Goal: Information Seeking & Learning: Check status

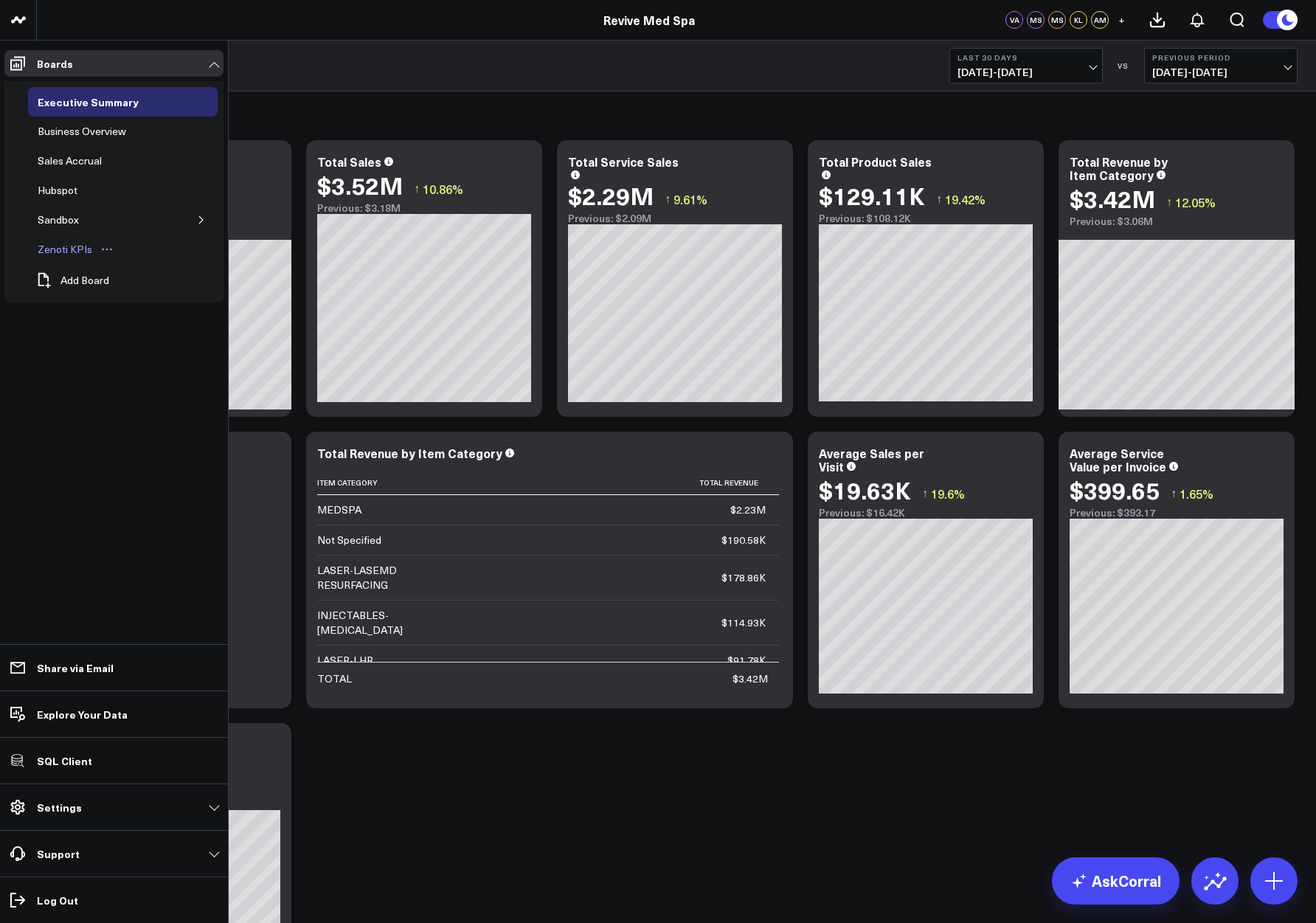
click at [68, 248] on div "Zenoti KPIs" at bounding box center [65, 249] width 62 height 18
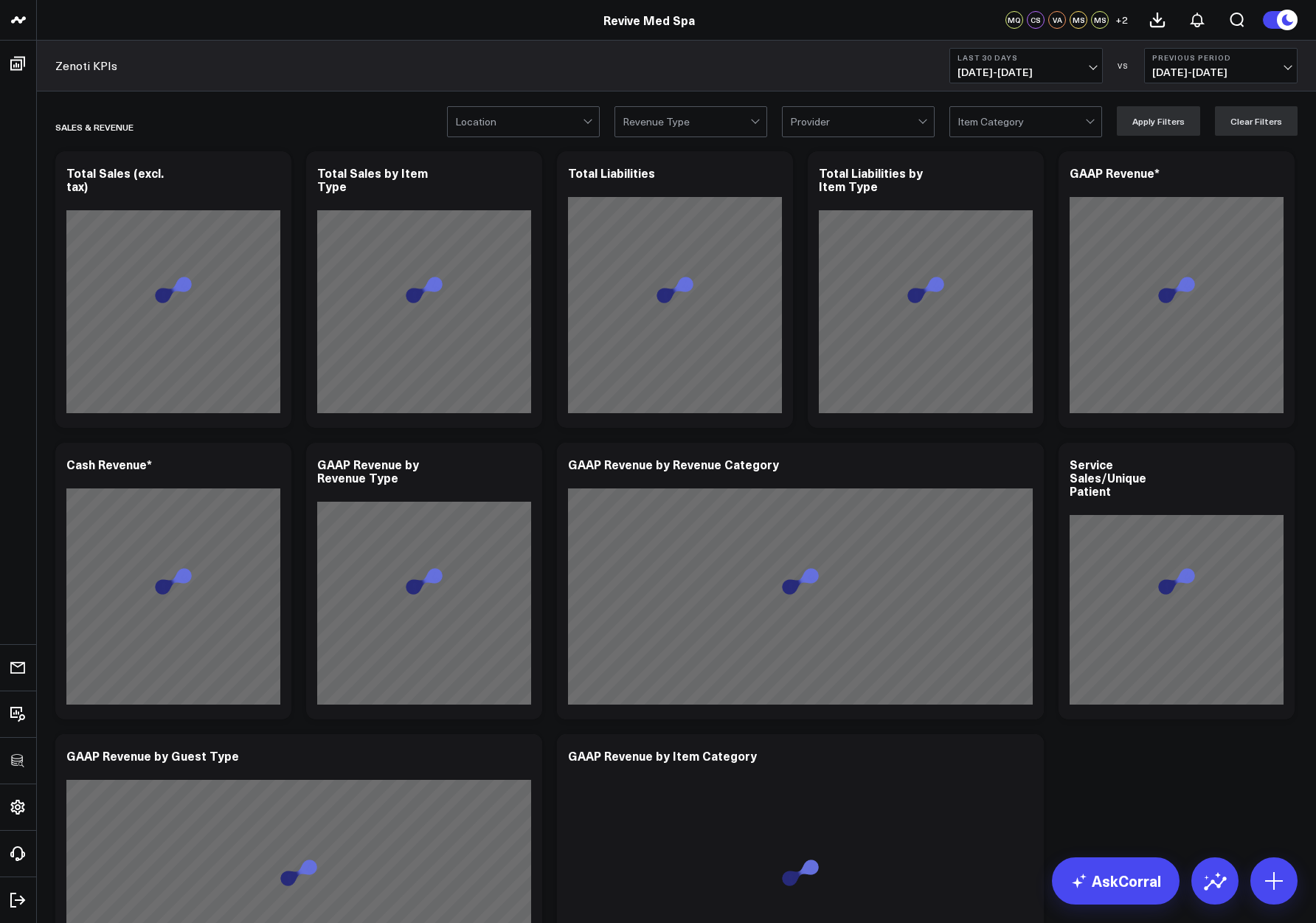
click at [962, 63] on button "Last 30 Days 09/08/25 - 10/07/25" at bounding box center [1026, 66] width 153 height 36
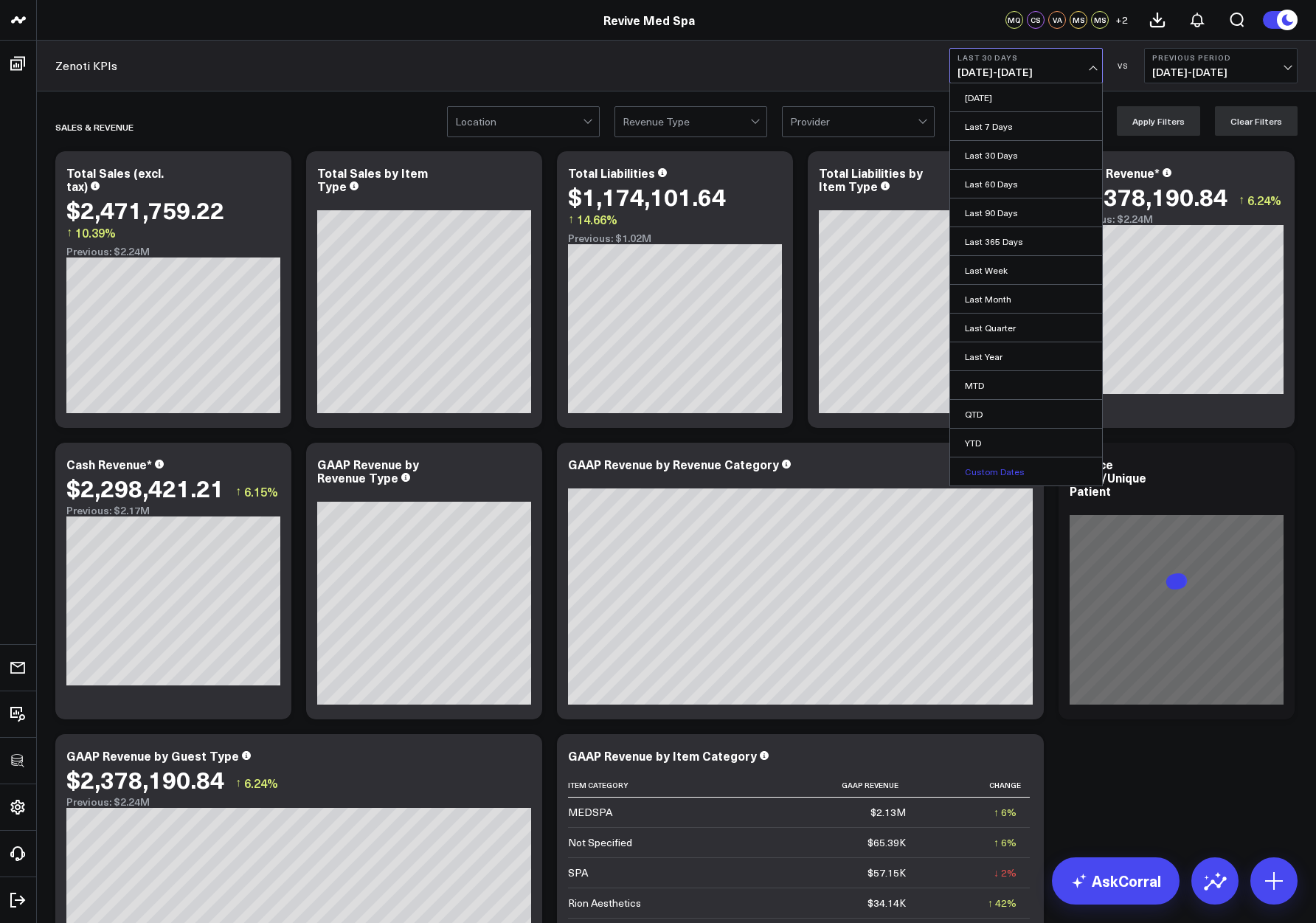
click at [997, 474] on link "Custom Dates" at bounding box center [1026, 471] width 152 height 28
select select "9"
select select "2025"
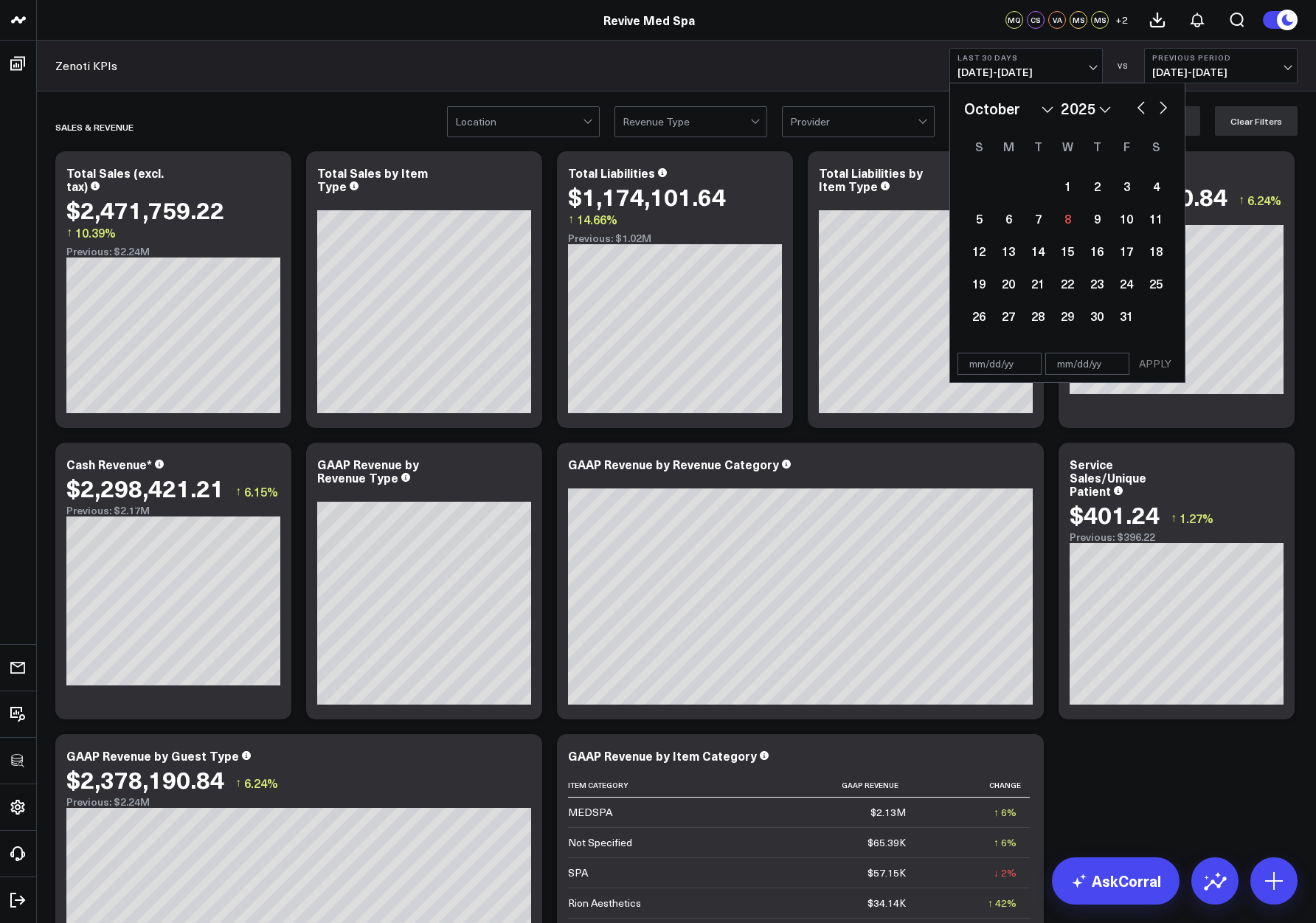
click at [1147, 110] on button "button" at bounding box center [1141, 106] width 15 height 18
select select "8"
select select "2025"
click at [1139, 106] on button "button" at bounding box center [1141, 106] width 15 height 18
select select "7"
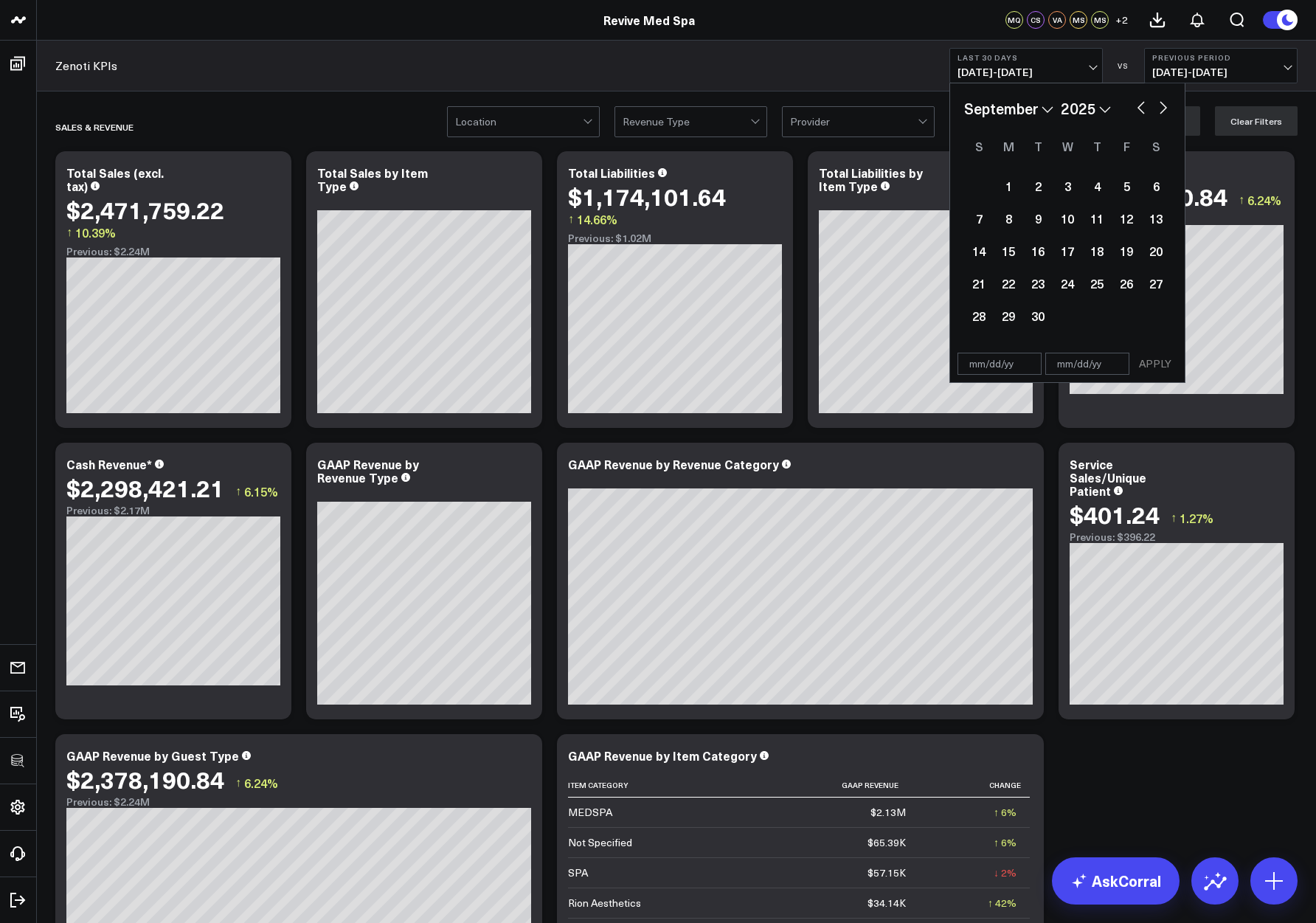
select select "2025"
click at [1128, 182] on div "1" at bounding box center [1126, 186] width 30 height 30
type input "08/01/25"
select select "7"
select select "2025"
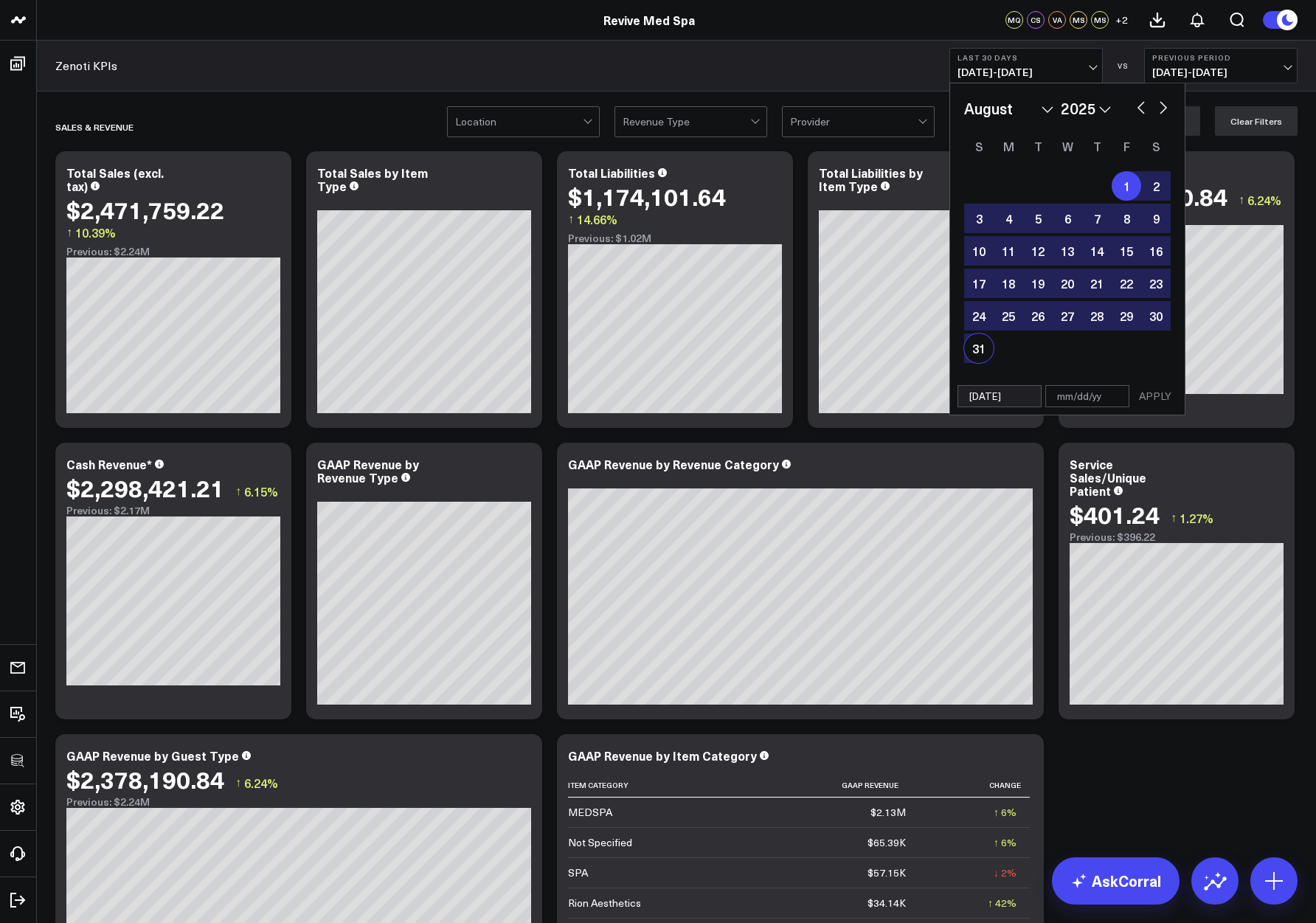
click at [981, 345] on div "31" at bounding box center [979, 348] width 30 height 30
type input "08/31/25"
select select "7"
select select "2025"
click at [1155, 395] on button "APPLY" at bounding box center [1154, 396] width 44 height 22
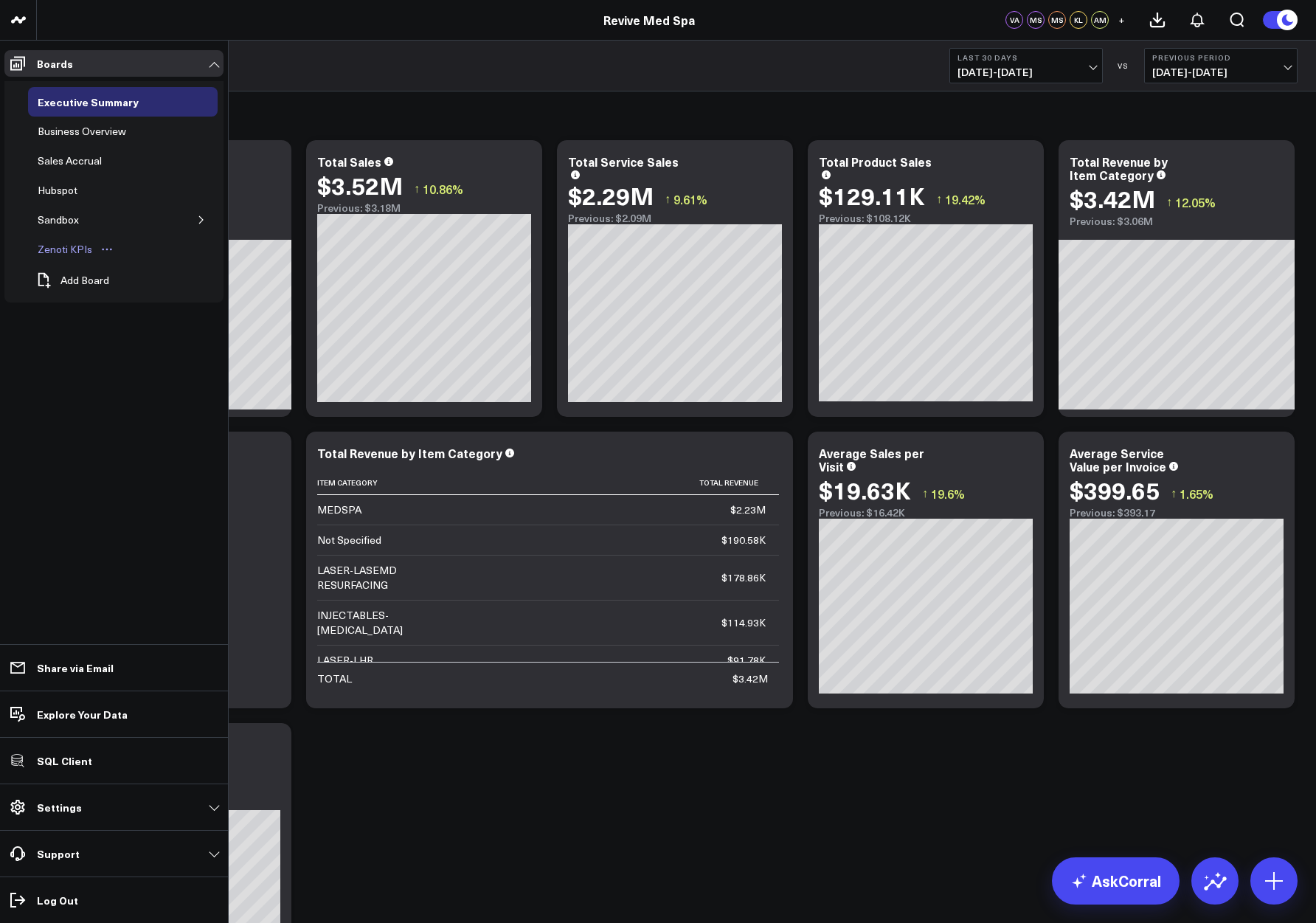
click at [54, 248] on div "Zenoti KPIs" at bounding box center [65, 249] width 62 height 18
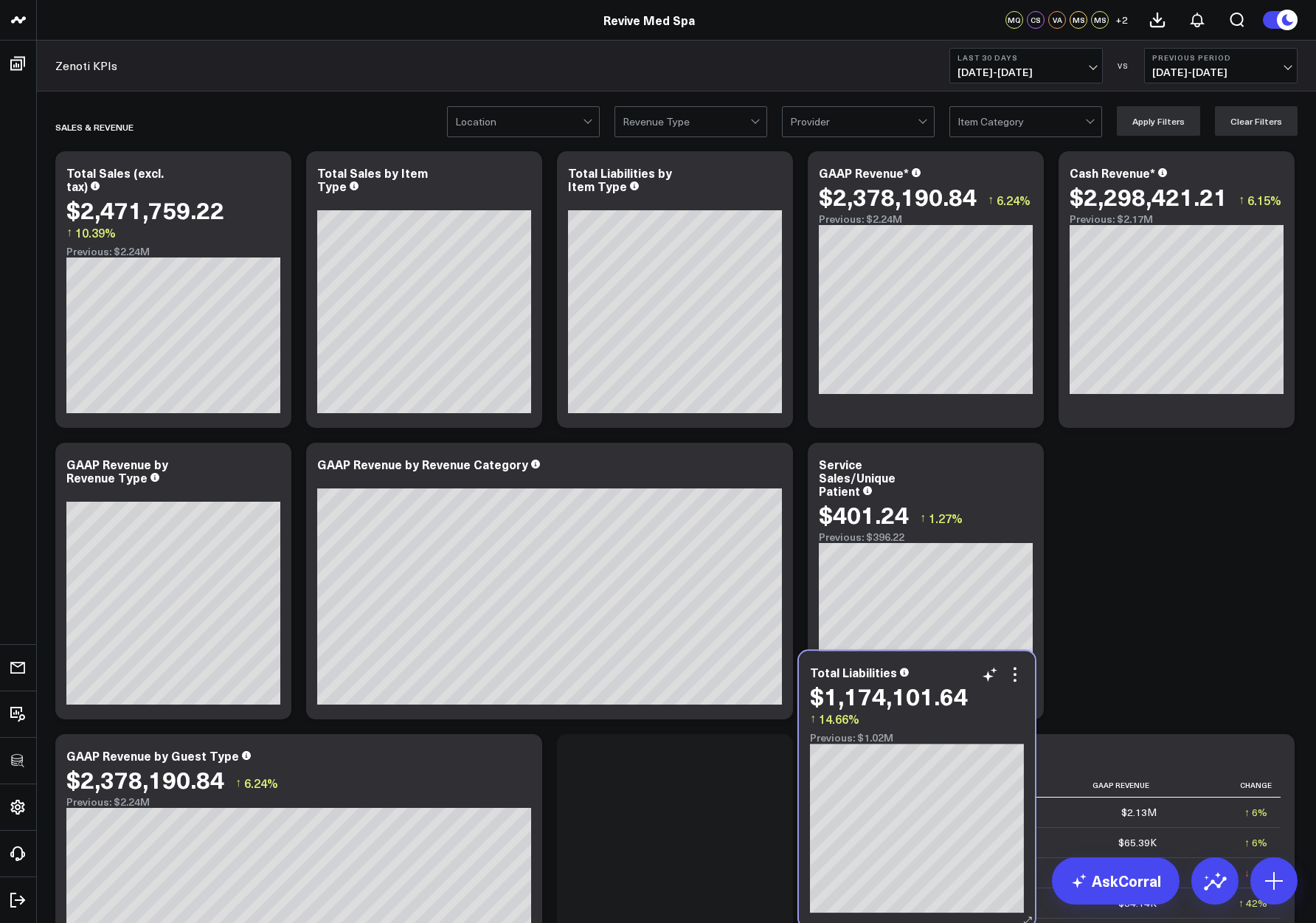
drag, startPoint x: 696, startPoint y: 239, endPoint x: 948, endPoint y: 744, distance: 564.4
click at [948, 744] on div "Previous: $1.02M" at bounding box center [916, 738] width 214 height 12
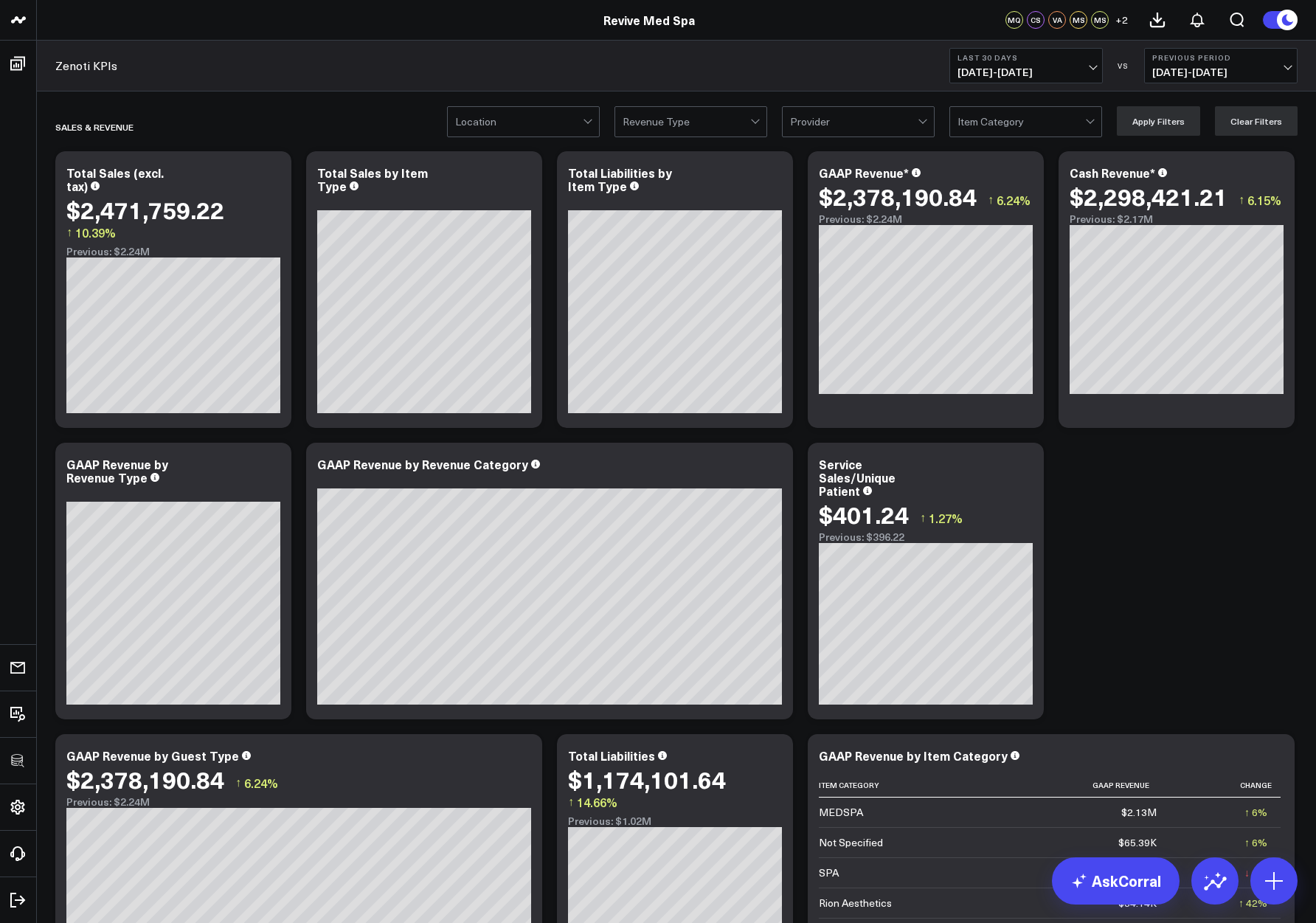
scroll to position [138, 0]
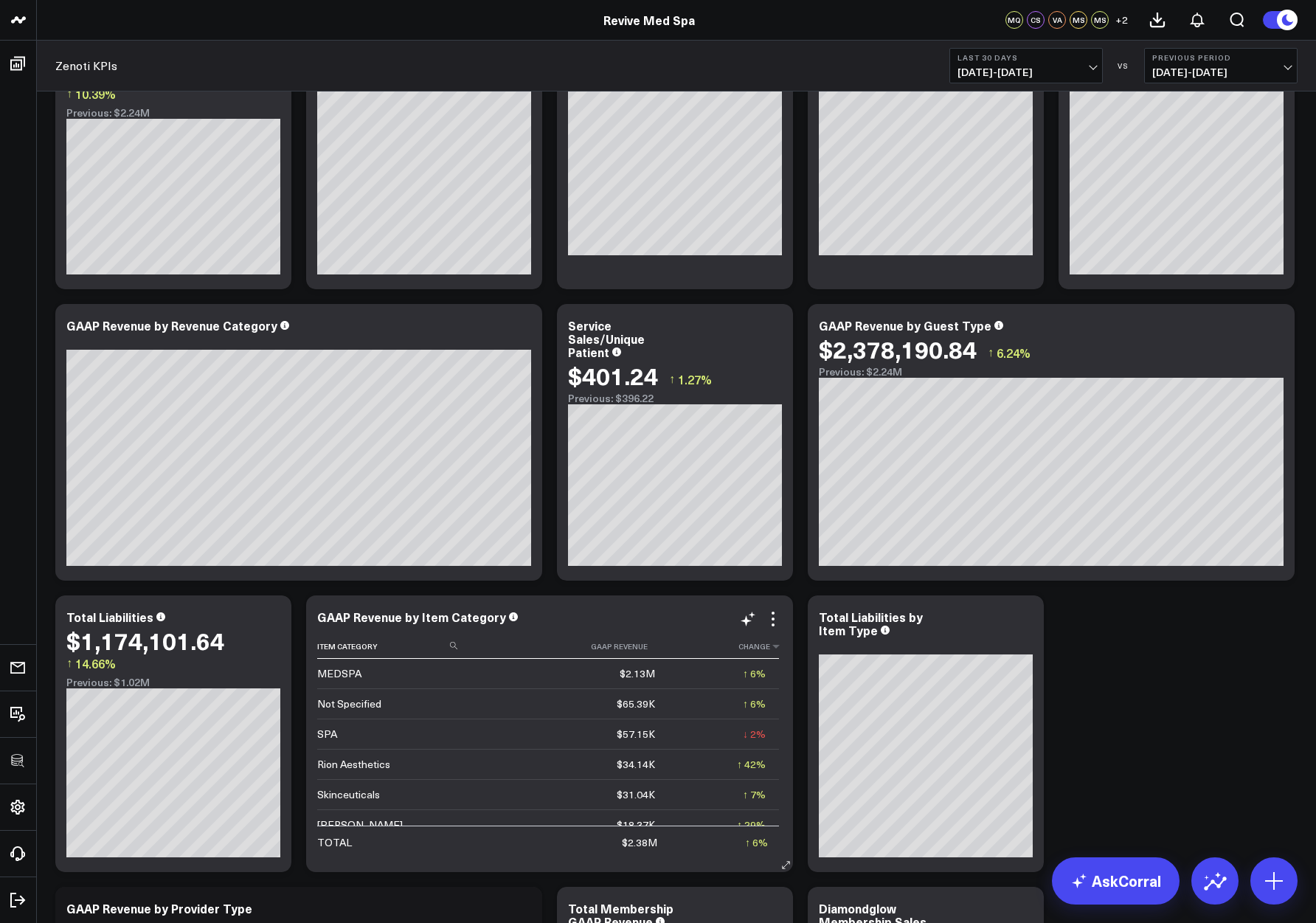
drag, startPoint x: 246, startPoint y: 636, endPoint x: 746, endPoint y: 639, distance: 500.0
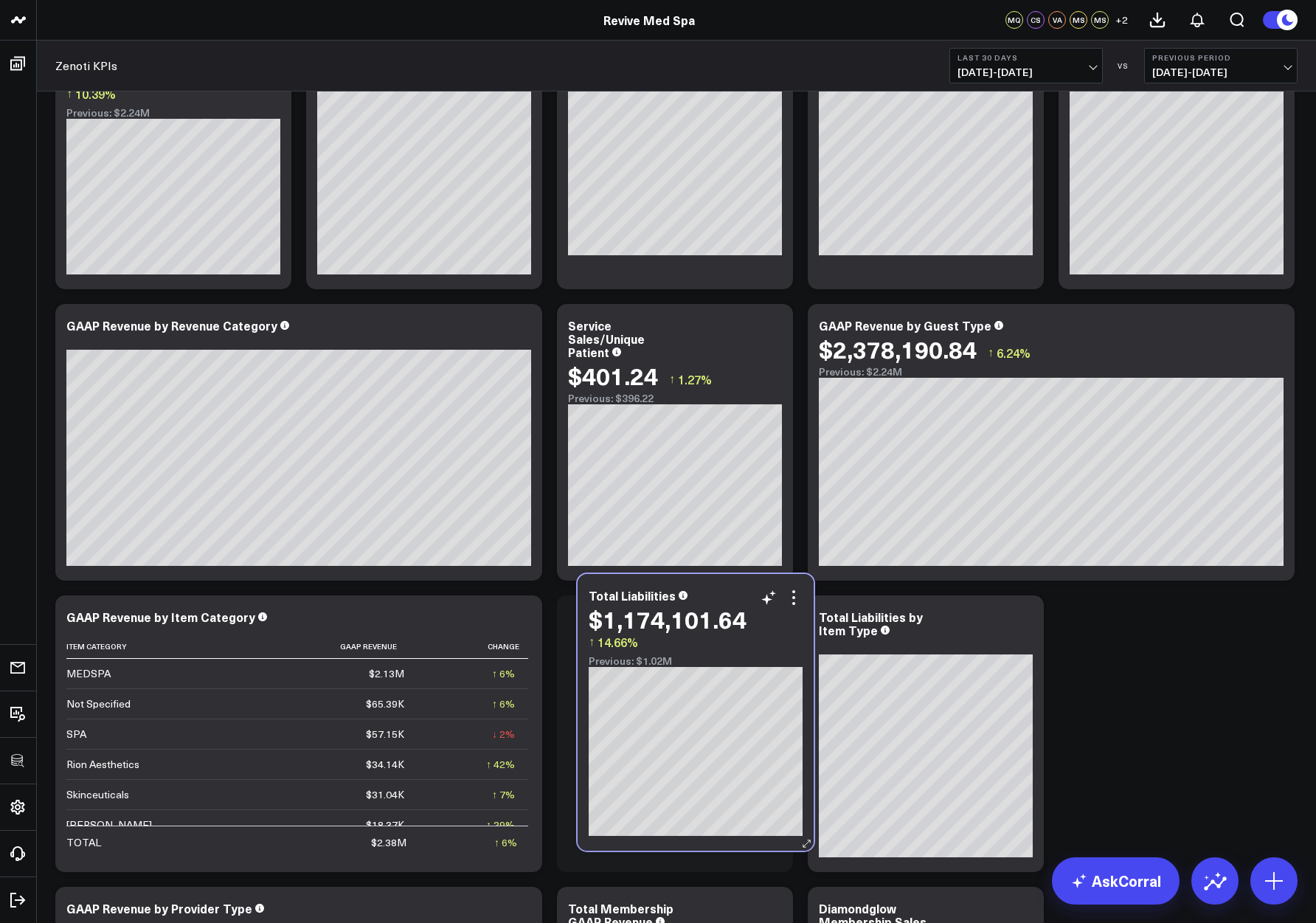
drag, startPoint x: 257, startPoint y: 677, endPoint x: 779, endPoint y: 656, distance: 522.4
click at [779, 656] on div "Previous: $1.02M" at bounding box center [695, 661] width 214 height 12
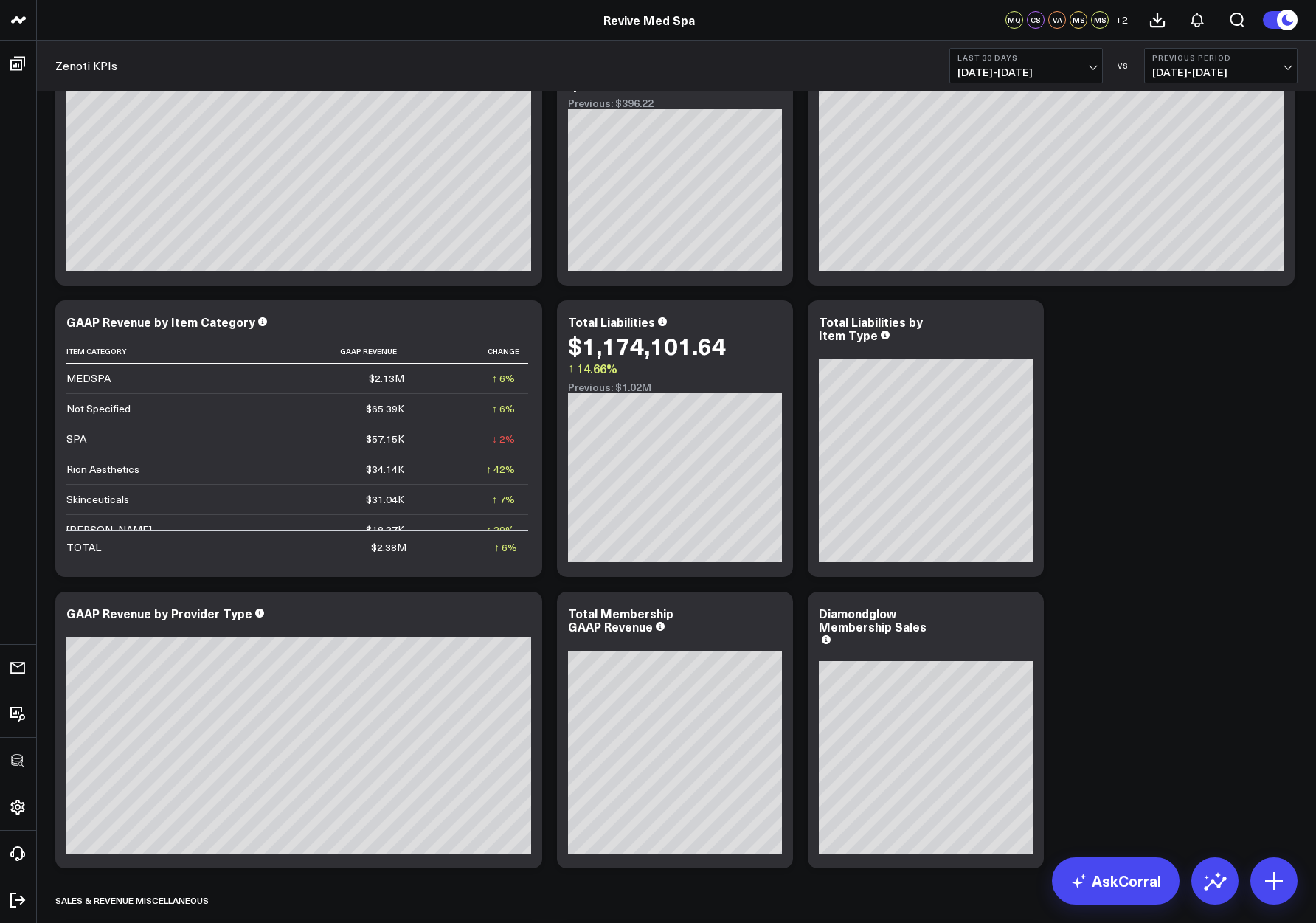
scroll to position [564, 0]
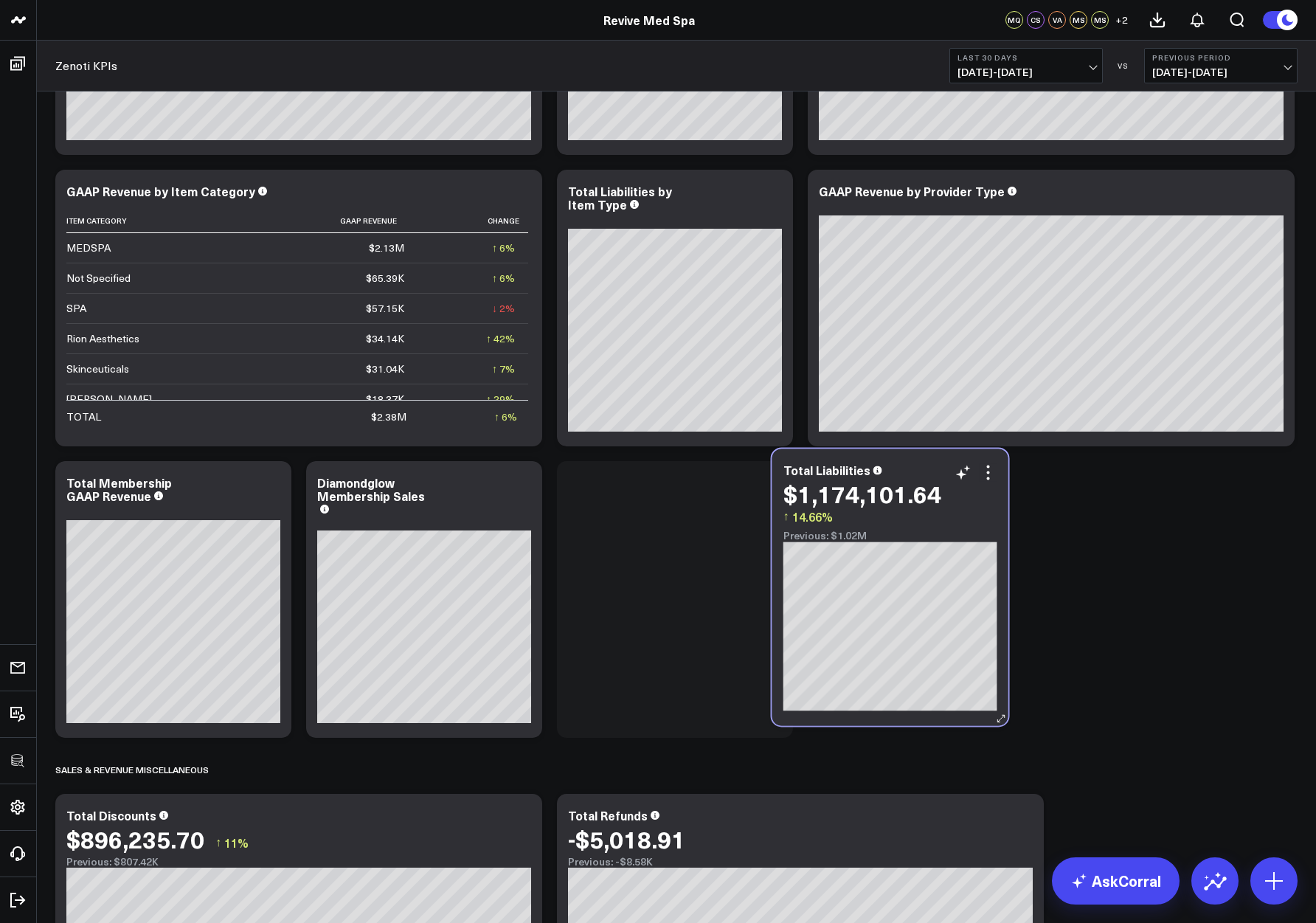
drag, startPoint x: 734, startPoint y: 255, endPoint x: 936, endPoint y: 540, distance: 349.3
click at [936, 540] on div "Previous: $1.02M" at bounding box center [889, 535] width 214 height 12
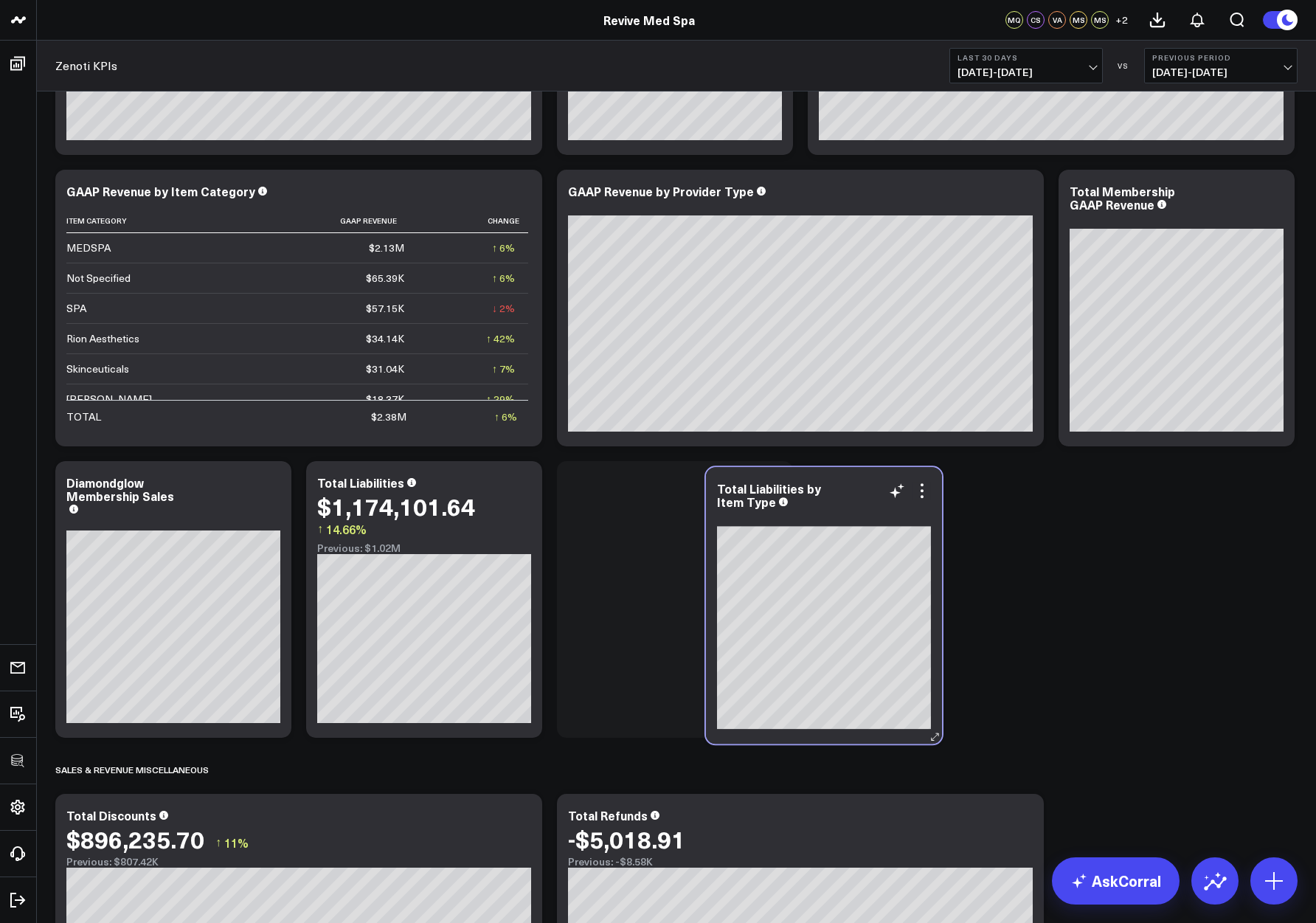
drag, startPoint x: 694, startPoint y: 206, endPoint x: 825, endPoint y: 506, distance: 327.4
click at [825, 506] on div "Total Liabilities by Item Type" at bounding box center [823, 495] width 214 height 27
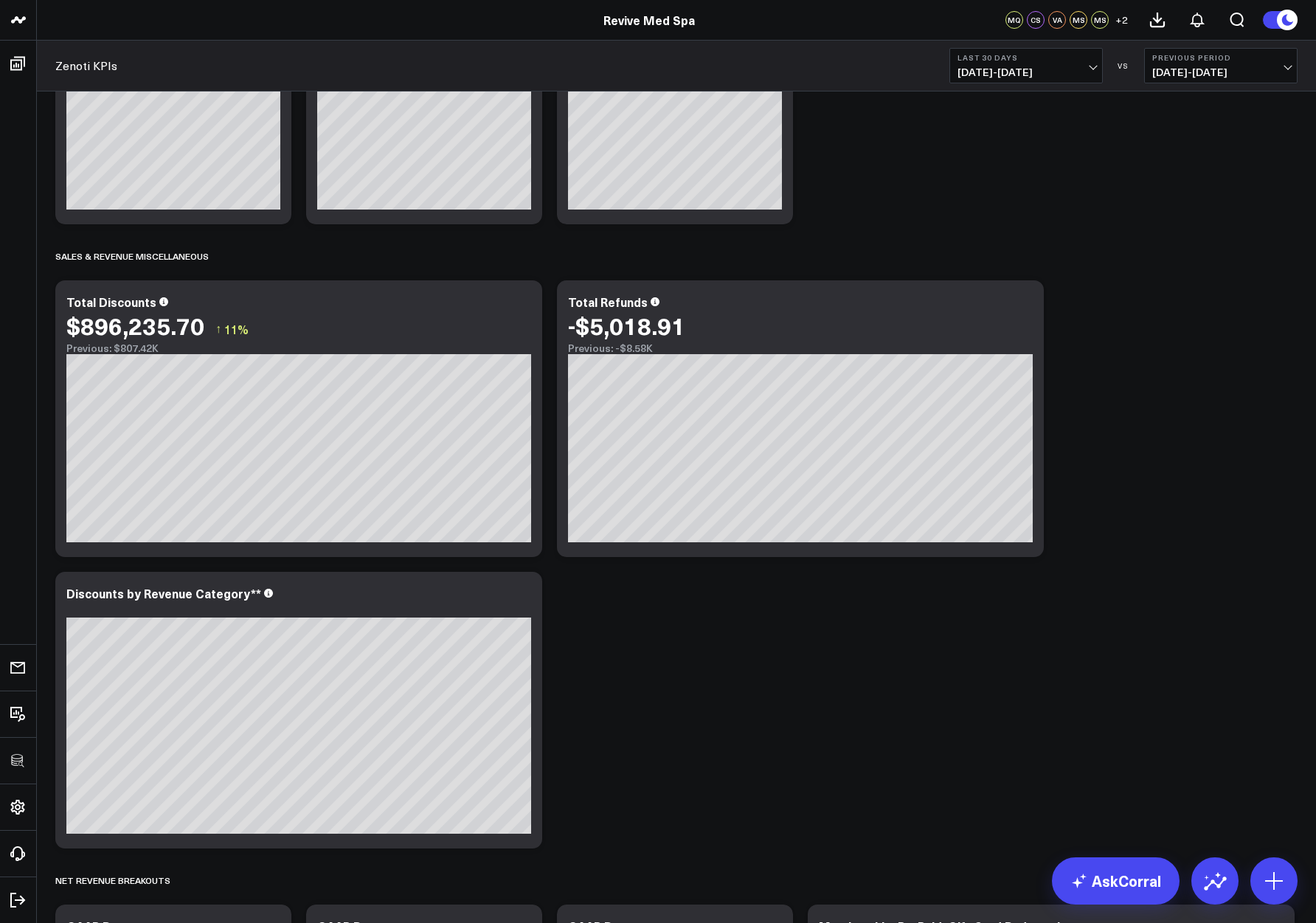
scroll to position [1081, 0]
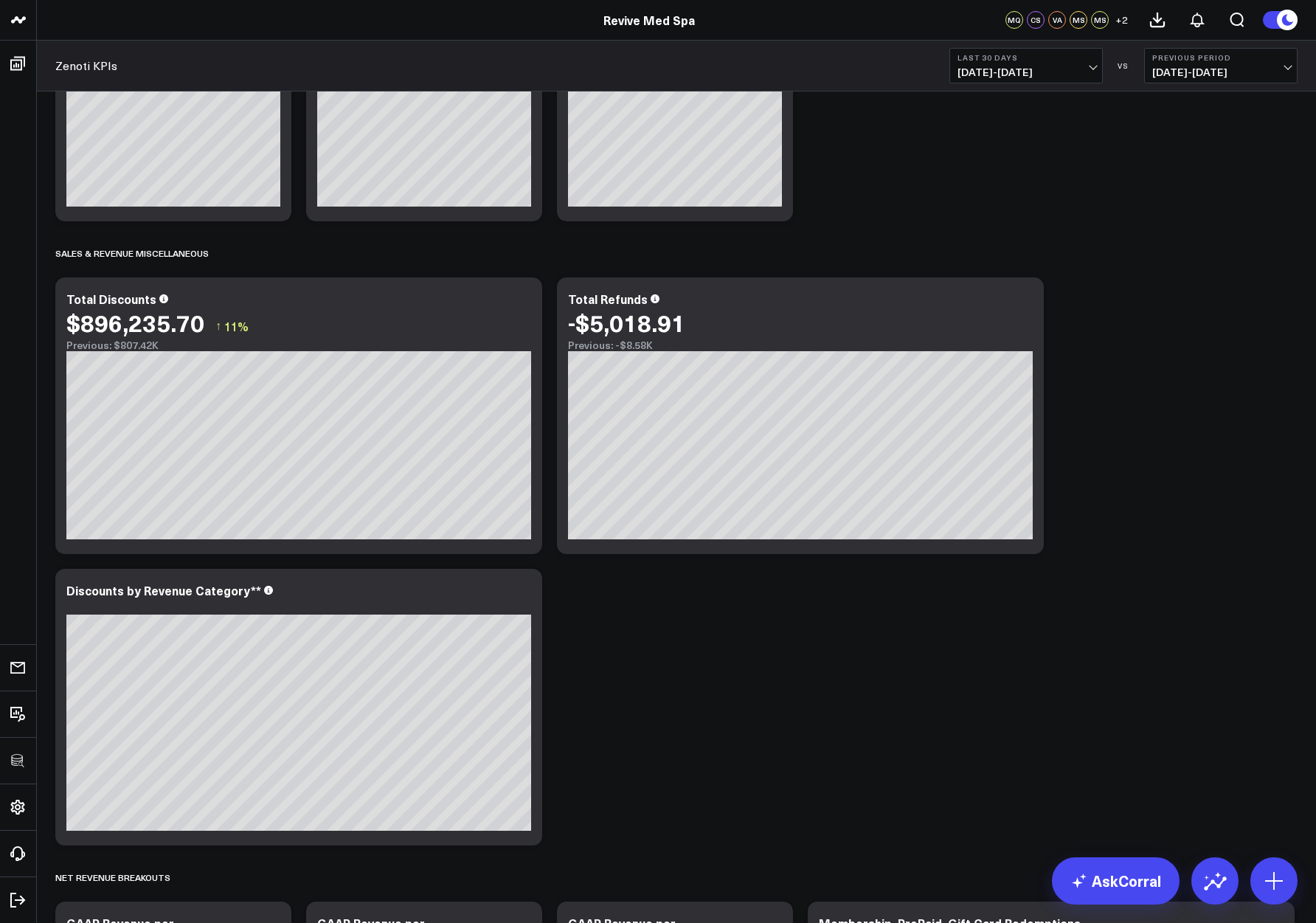
click at [1090, 651] on div "SALES & REVENUE Modify via AI Copy link to widget Ask support Remove Create lin…" at bounding box center [676, 727] width 1256 height 3411
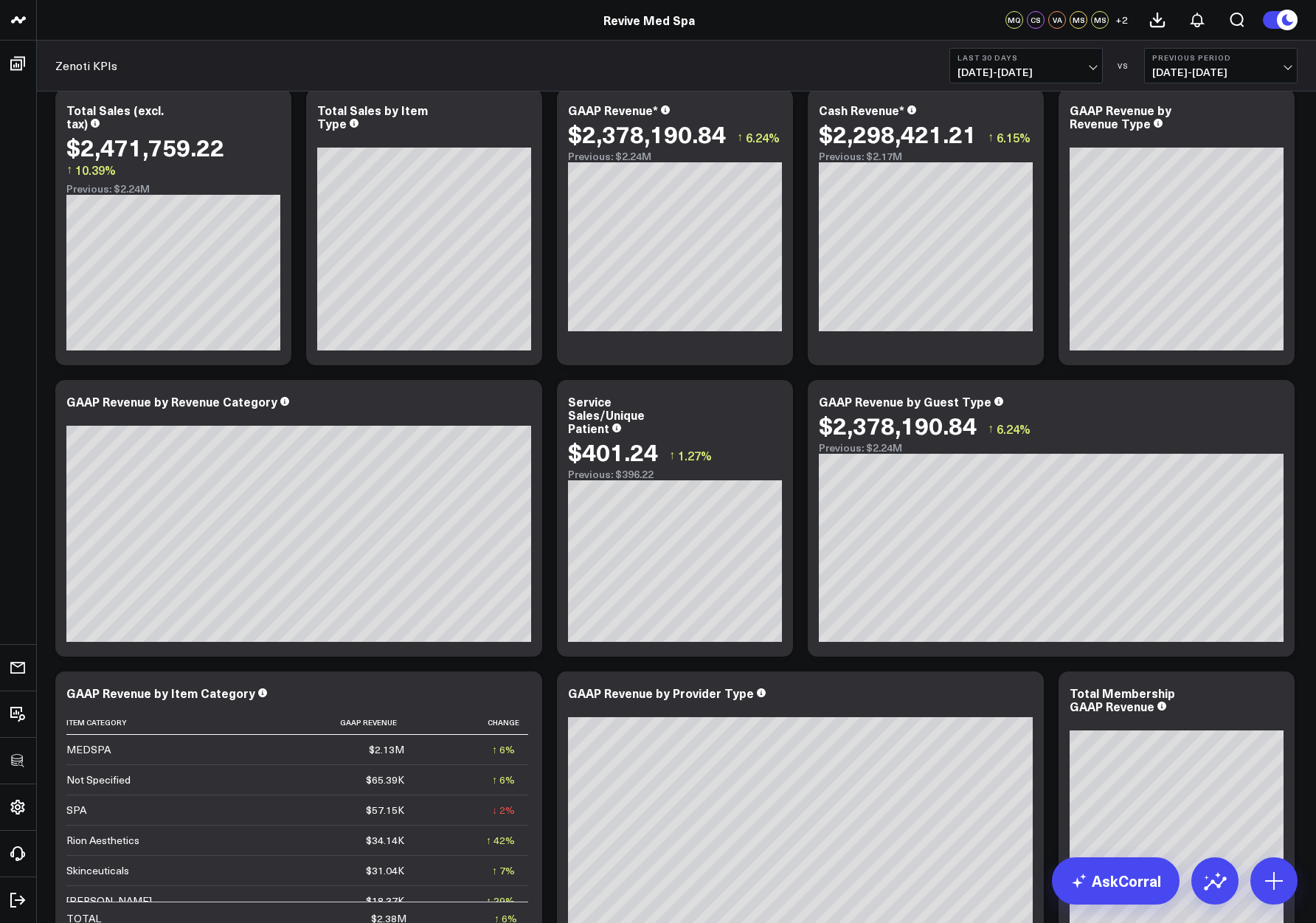
scroll to position [0, 0]
